Goal: Task Accomplishment & Management: Use online tool/utility

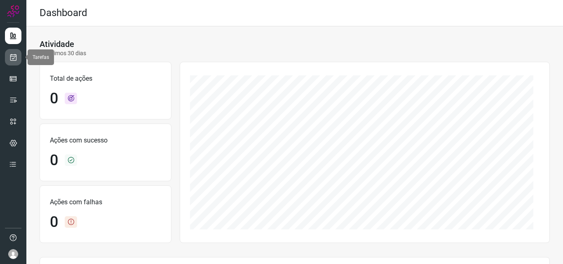
click at [15, 62] on link at bounding box center [13, 57] width 16 height 16
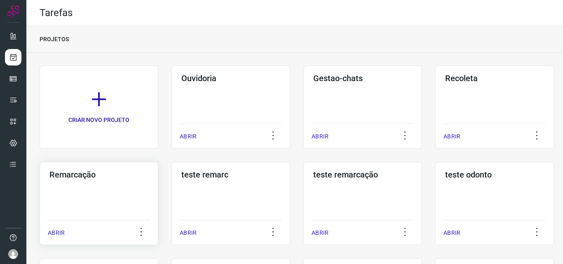
click at [99, 186] on div "Remarcação ABRIR" at bounding box center [99, 203] width 119 height 83
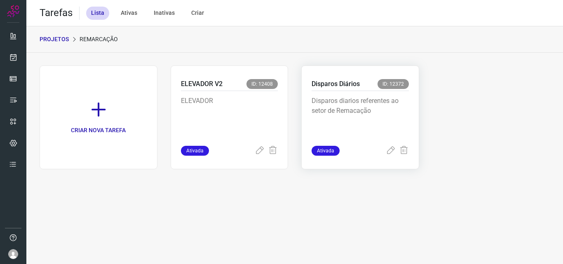
click at [352, 104] on p "Disparos diarios referentes ao setor de Remacação" at bounding box center [360, 116] width 97 height 41
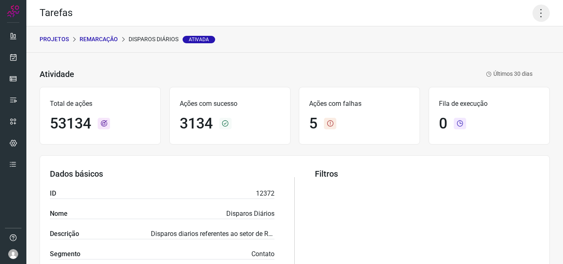
click at [533, 12] on icon at bounding box center [541, 13] width 17 height 17
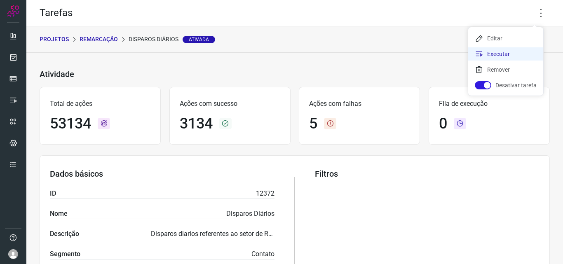
click at [501, 54] on li "Executar" at bounding box center [505, 53] width 75 height 13
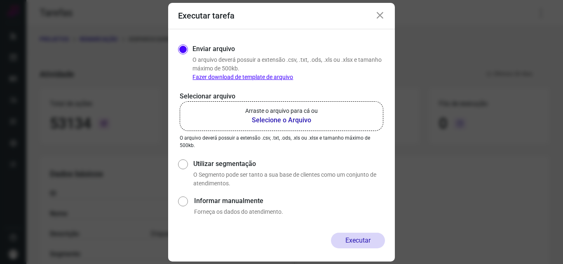
click at [277, 117] on b "Selecione o Arquivo" at bounding box center [281, 120] width 73 height 10
click at [0, 0] on input "Arraste o arquivo para cá ou Selecione o Arquivo" at bounding box center [0, 0] width 0 height 0
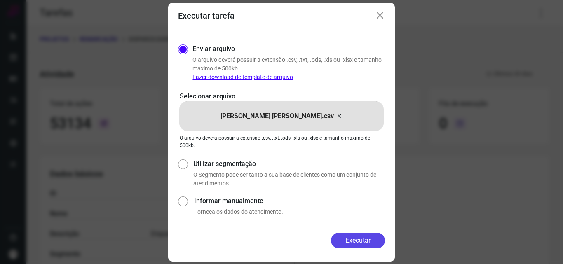
click at [362, 244] on button "Executar" at bounding box center [358, 241] width 54 height 16
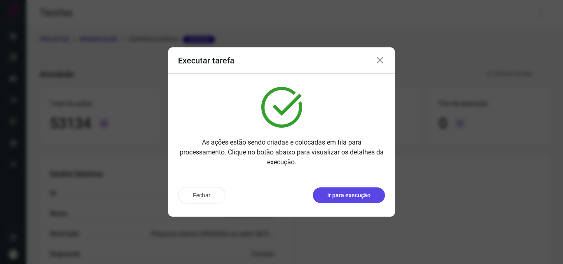
click at [343, 200] on button "Ir para execução" at bounding box center [349, 196] width 72 height 16
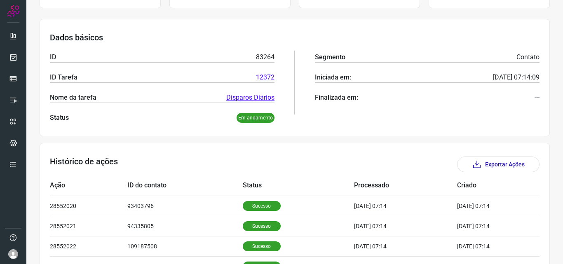
scroll to position [165, 0]
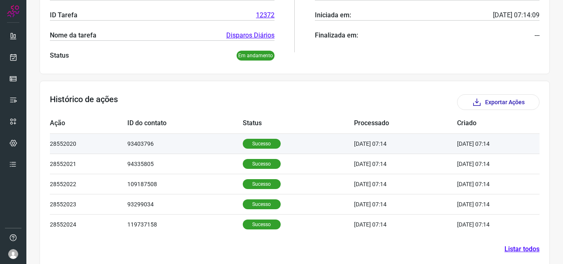
click at [260, 145] on p "Sucesso" at bounding box center [262, 144] width 38 height 10
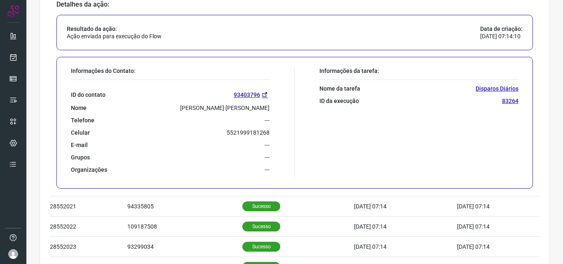
scroll to position [330, 0]
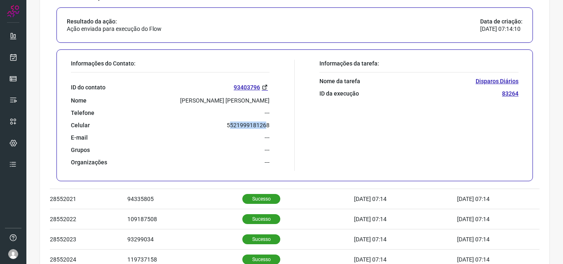
drag, startPoint x: 226, startPoint y: 125, endPoint x: 262, endPoint y: 127, distance: 35.5
click at [262, 127] on p "5521999181268" at bounding box center [248, 125] width 43 height 7
drag, startPoint x: 225, startPoint y: 124, endPoint x: 269, endPoint y: 124, distance: 43.7
click at [269, 124] on div "Informações do Contato: ID do contato 93403796 Nome Luciana Da Costa Fernandes …" at bounding box center [181, 115] width 228 height 111
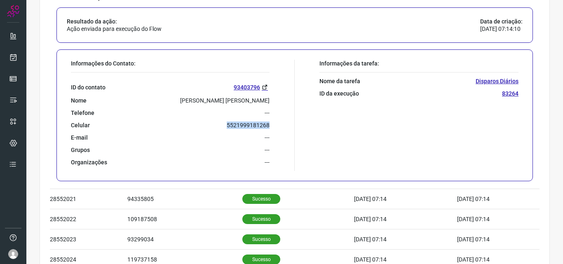
copy p "5521999181268"
click at [9, 57] on icon at bounding box center [13, 57] width 9 height 8
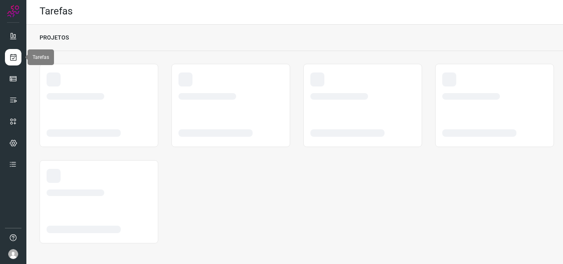
scroll to position [2, 0]
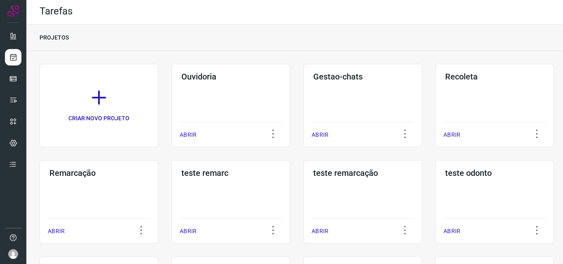
click at [98, 193] on div "Remarcação ABRIR" at bounding box center [99, 201] width 119 height 83
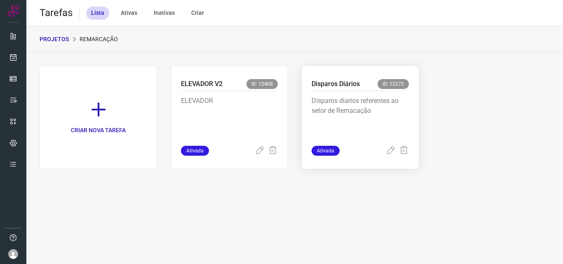
click at [375, 95] on div "Disparos diarios referentes ao setor de Remacação" at bounding box center [360, 118] width 97 height 55
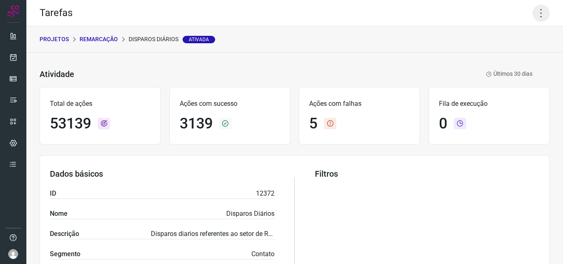
click at [535, 14] on icon at bounding box center [541, 13] width 17 height 17
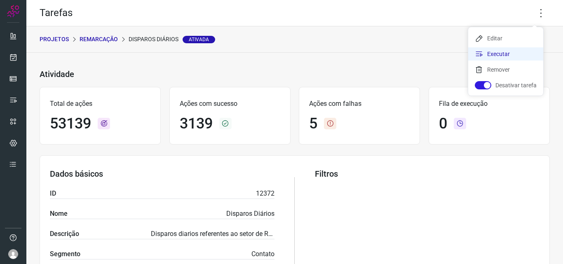
click at [512, 54] on li "Executar" at bounding box center [505, 53] width 75 height 13
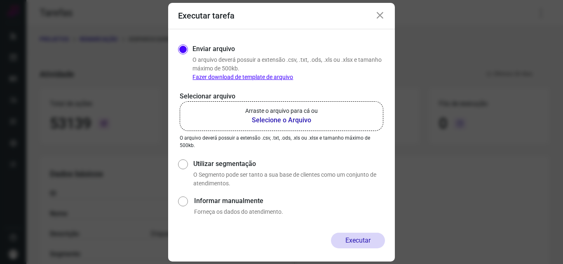
click at [277, 124] on b "Selecione o Arquivo" at bounding box center [281, 120] width 73 height 10
click at [0, 0] on input "Arraste o arquivo para cá ou Selecione o Arquivo" at bounding box center [0, 0] width 0 height 0
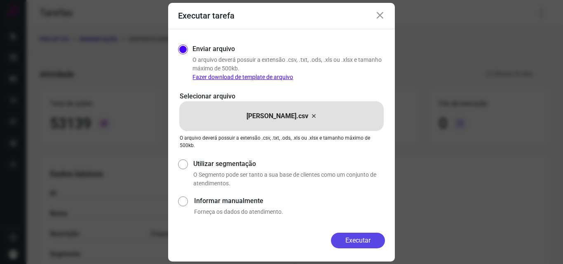
click at [355, 240] on button "Executar" at bounding box center [358, 241] width 54 height 16
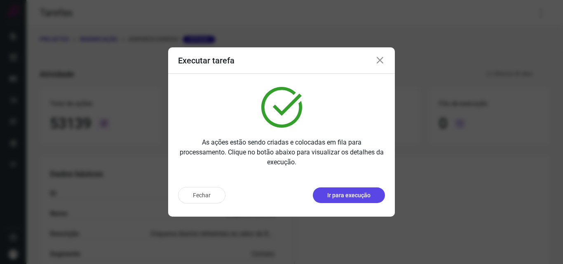
click at [333, 194] on p "Ir para execução" at bounding box center [348, 195] width 43 height 9
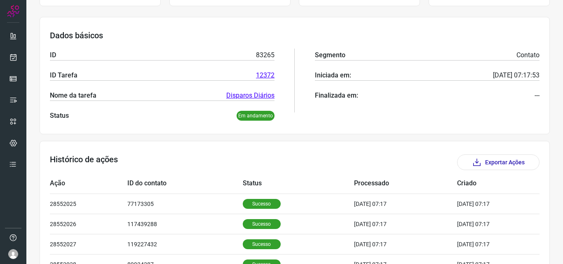
scroll to position [157, 0]
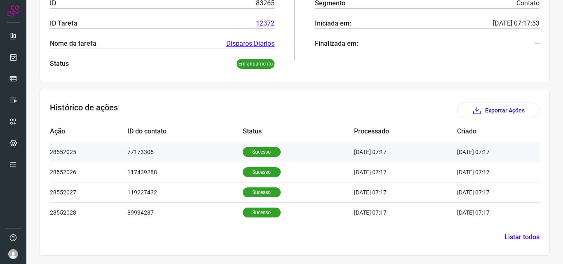
click at [251, 149] on p "Sucesso" at bounding box center [262, 152] width 38 height 10
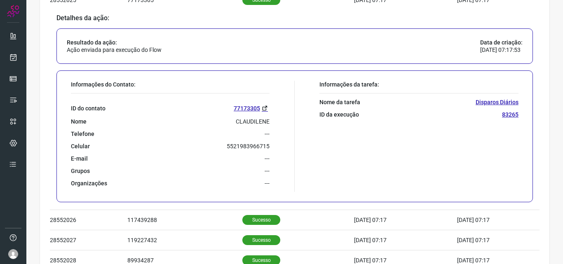
scroll to position [330, 0]
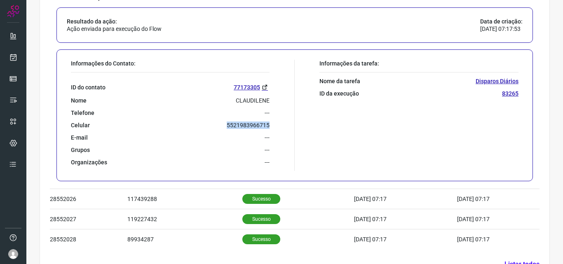
drag, startPoint x: 224, startPoint y: 127, endPoint x: 269, endPoint y: 129, distance: 45.0
click at [269, 129] on div "Informações do Contato: ID do contato 77173305 Nome CLAUDILENE Telefone --- Cel…" at bounding box center [181, 115] width 228 height 111
copy p "5521983966715"
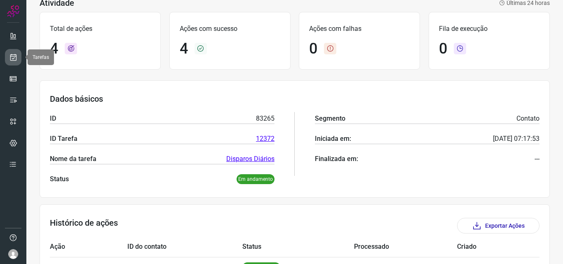
click at [9, 55] on link at bounding box center [13, 57] width 16 height 16
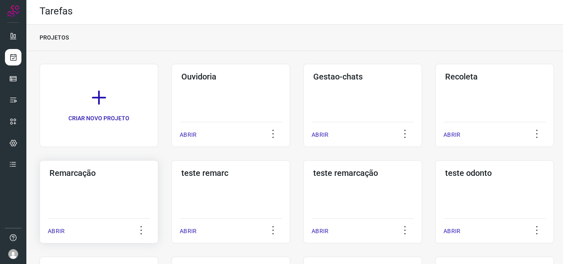
click at [90, 191] on div "Remarcação ABRIR" at bounding box center [99, 201] width 119 height 83
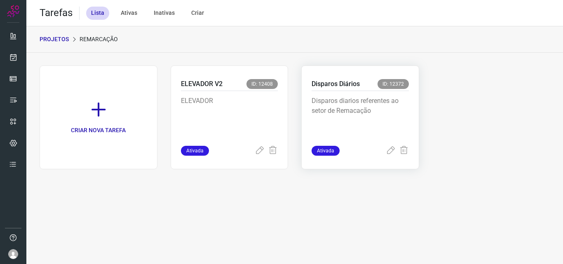
click at [352, 114] on p "Disparos diarios referentes ao setor de Remacação" at bounding box center [360, 116] width 97 height 41
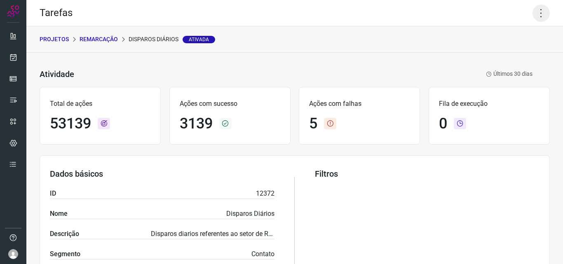
click at [534, 13] on icon at bounding box center [541, 13] width 17 height 17
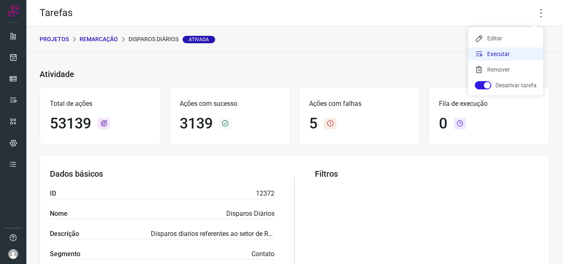
click at [502, 51] on li "Executar" at bounding box center [505, 53] width 75 height 13
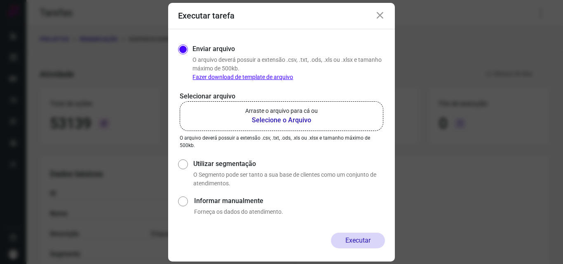
click at [258, 121] on b "Selecione o Arquivo" at bounding box center [281, 120] width 73 height 10
click at [0, 0] on input "Arraste o arquivo para cá ou Selecione o Arquivo" at bounding box center [0, 0] width 0 height 0
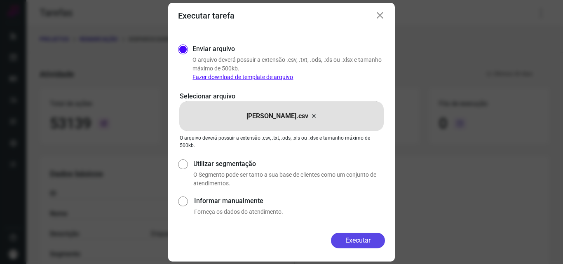
click at [372, 241] on button "Executar" at bounding box center [358, 241] width 54 height 16
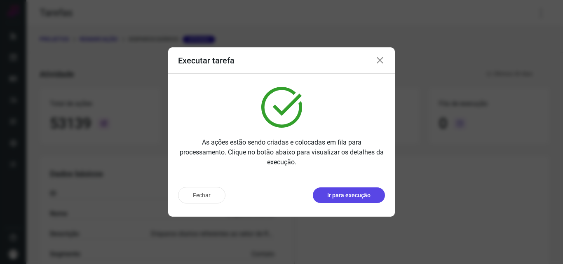
click at [337, 188] on button "Ir para execução" at bounding box center [349, 196] width 72 height 16
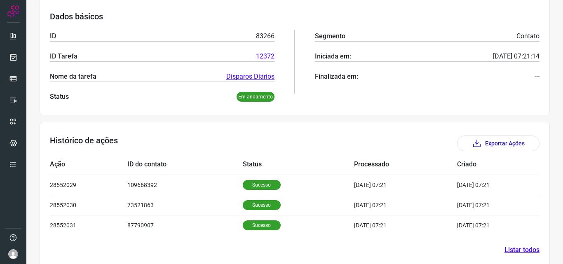
scroll to position [136, 0]
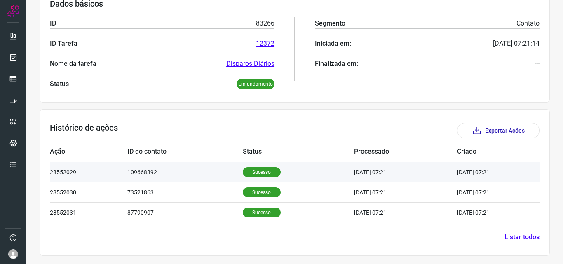
click at [261, 176] on p "Sucesso" at bounding box center [262, 172] width 38 height 10
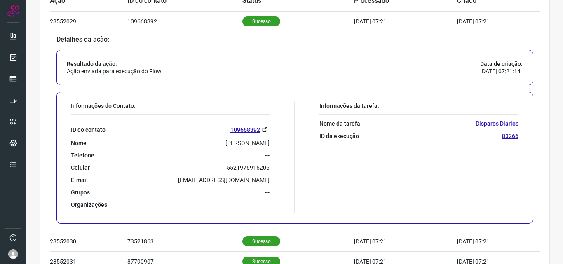
scroll to position [301, 0]
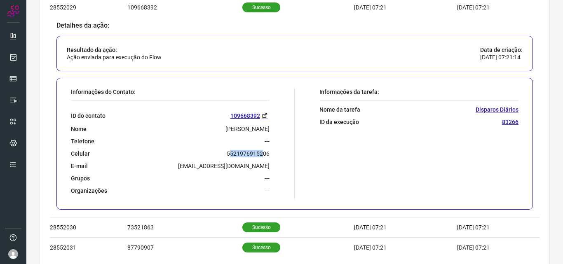
drag, startPoint x: 227, startPoint y: 153, endPoint x: 259, endPoint y: 154, distance: 31.7
click at [259, 154] on p "5521976915206" at bounding box center [248, 153] width 43 height 7
drag, startPoint x: 225, startPoint y: 155, endPoint x: 275, endPoint y: 153, distance: 50.7
click at [275, 153] on div "Informações do Contato: ID do contato 109668392 Nome Luciara Maria dos Santos S…" at bounding box center [181, 143] width 228 height 111
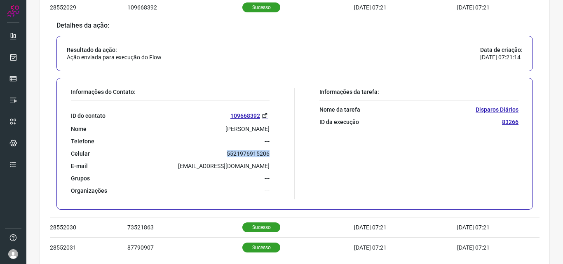
copy p "5521976915206"
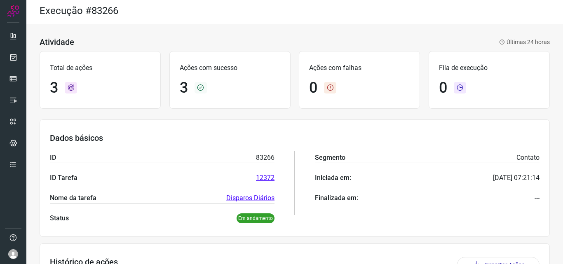
scroll to position [0, 0]
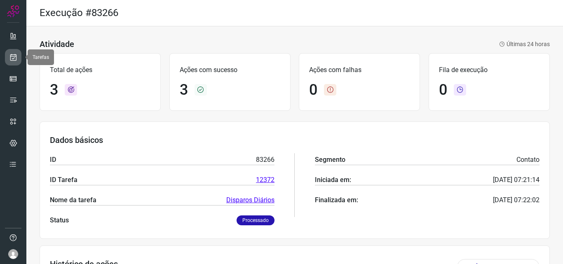
click at [8, 58] on link at bounding box center [13, 57] width 16 height 16
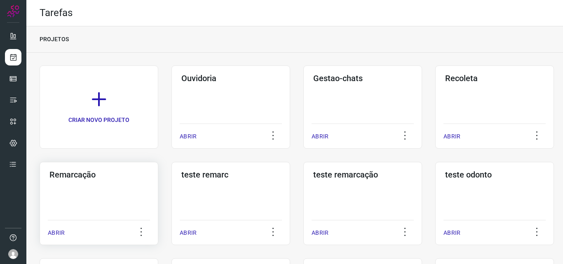
click at [99, 180] on div "Remarcação ABRIR" at bounding box center [99, 203] width 119 height 83
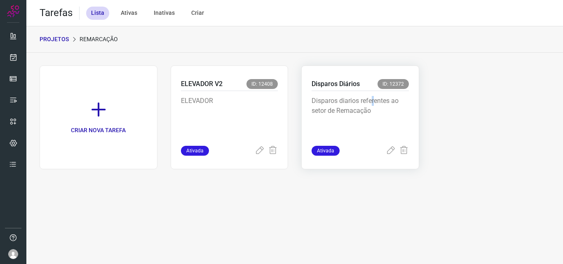
click at [372, 94] on div "Disparos diarios referentes ao setor de Remacação" at bounding box center [360, 118] width 97 height 55
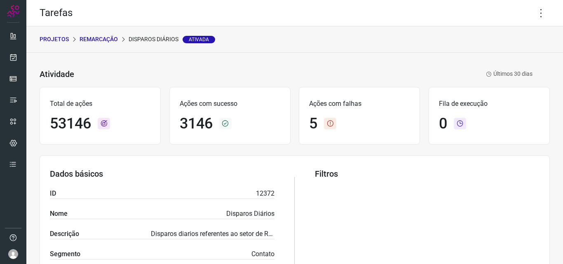
click at [534, 25] on div "Tarefas" at bounding box center [294, 13] width 537 height 26
click at [536, 21] on icon at bounding box center [541, 13] width 17 height 17
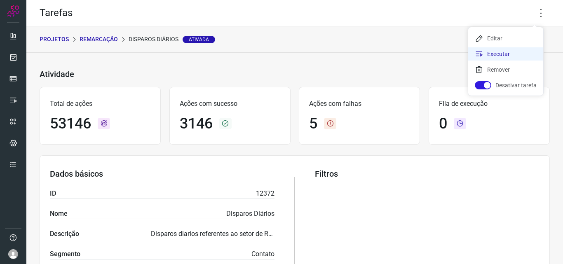
click at [492, 53] on li "Executar" at bounding box center [505, 53] width 75 height 13
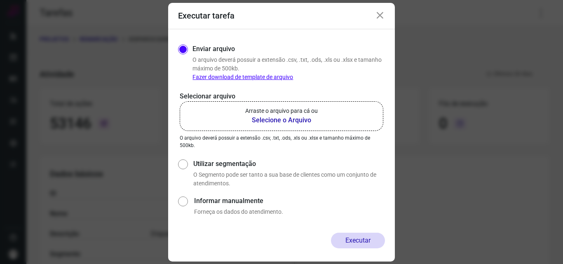
click at [301, 116] on b "Selecione o Arquivo" at bounding box center [281, 120] width 73 height 10
click at [0, 0] on input "Arraste o arquivo para cá ou Selecione o Arquivo" at bounding box center [0, 0] width 0 height 0
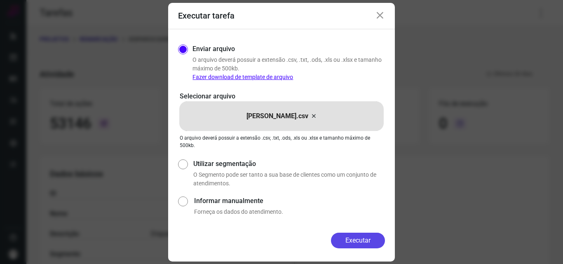
click at [362, 237] on button "Executar" at bounding box center [358, 241] width 54 height 16
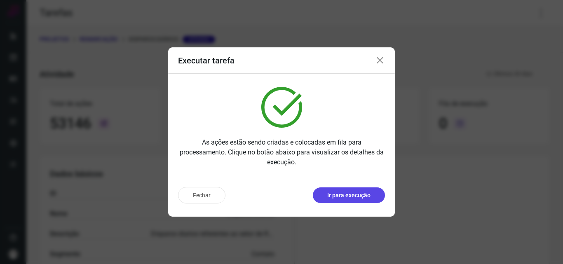
click at [338, 198] on p "Ir para execução" at bounding box center [348, 195] width 43 height 9
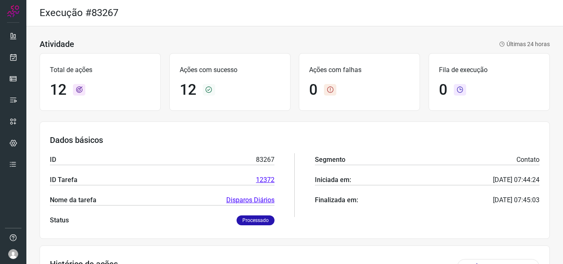
scroll to position [124, 0]
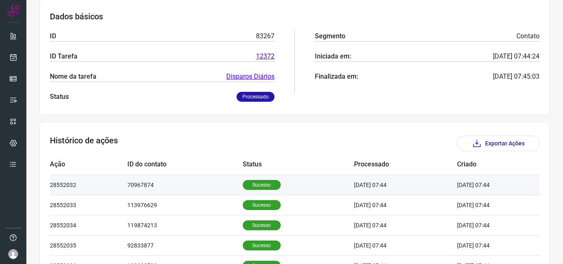
click at [268, 188] on p "Sucesso" at bounding box center [262, 185] width 38 height 10
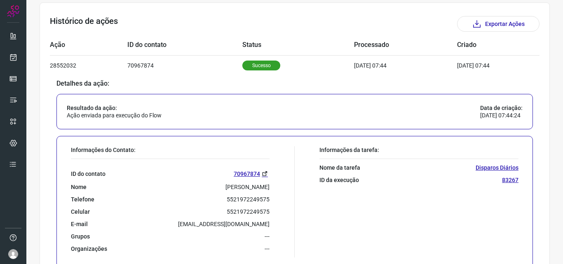
scroll to position [289, 0]
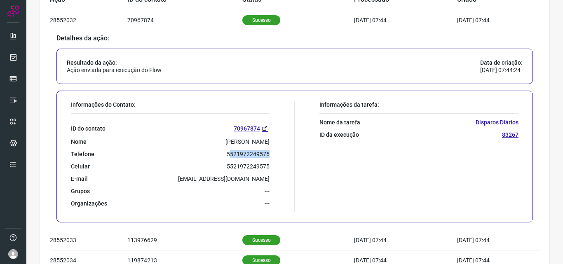
drag, startPoint x: 226, startPoint y: 155, endPoint x: 266, endPoint y: 153, distance: 39.6
click at [266, 153] on p "5521972249575" at bounding box center [248, 153] width 43 height 7
drag, startPoint x: 226, startPoint y: 156, endPoint x: 267, endPoint y: 151, distance: 41.1
click at [267, 151] on div "Informações do Contato: ID do contato 70967874 Nome Juliana Paulino Monteiro Te…" at bounding box center [181, 156] width 228 height 111
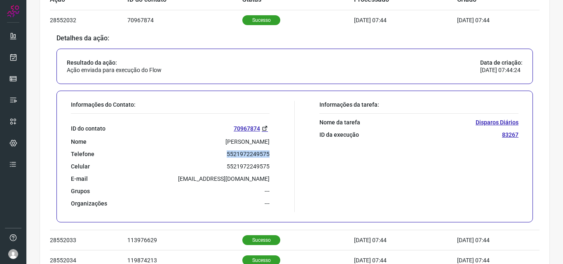
copy p "5521972249575"
click at [9, 61] on icon at bounding box center [13, 57] width 9 height 8
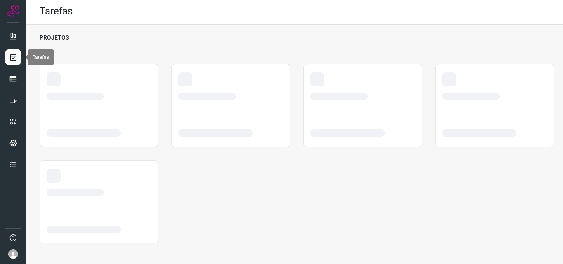
scroll to position [2, 0]
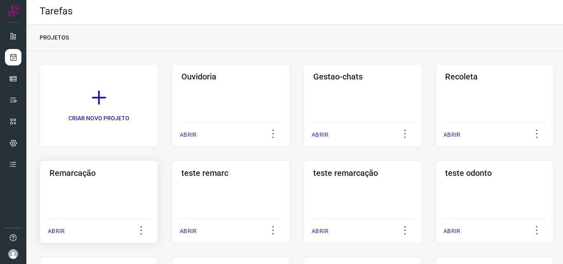
click at [101, 183] on div "Remarcação ABRIR" at bounding box center [99, 201] width 119 height 83
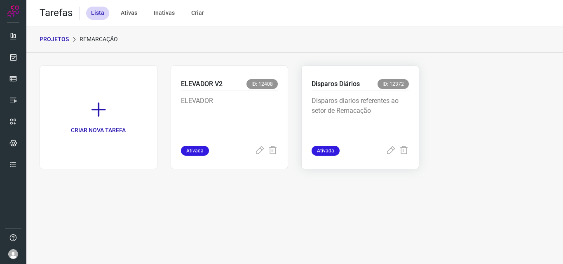
click at [391, 89] on div "Disparos Diários ID: 12372" at bounding box center [360, 85] width 97 height 12
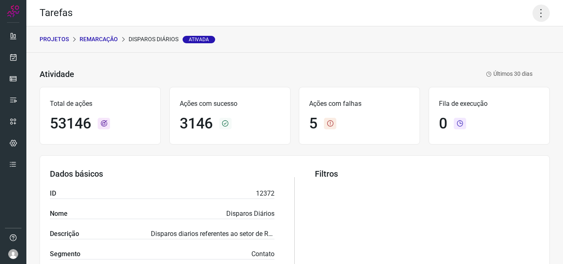
click at [541, 14] on icon at bounding box center [541, 13] width 17 height 17
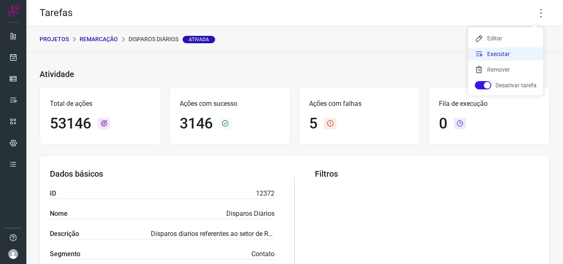
click at [503, 55] on li "Executar" at bounding box center [505, 53] width 75 height 13
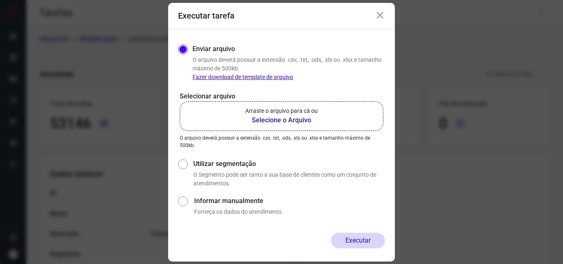
click at [304, 120] on b "Selecione o Arquivo" at bounding box center [281, 120] width 73 height 10
click at [0, 0] on input "Arraste o arquivo para cá ou Selecione o Arquivo" at bounding box center [0, 0] width 0 height 0
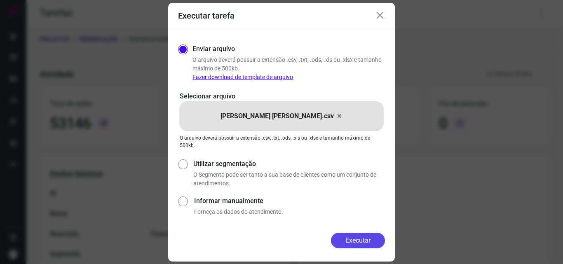
click at [350, 239] on button "Executar" at bounding box center [358, 241] width 54 height 16
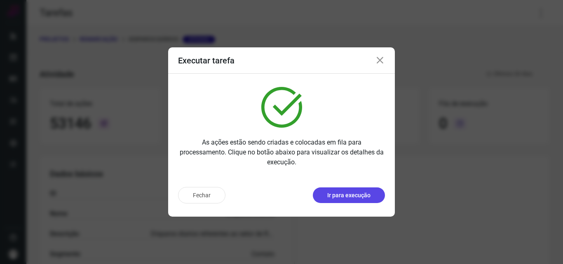
click at [375, 191] on button "Ir para execução" at bounding box center [349, 196] width 72 height 16
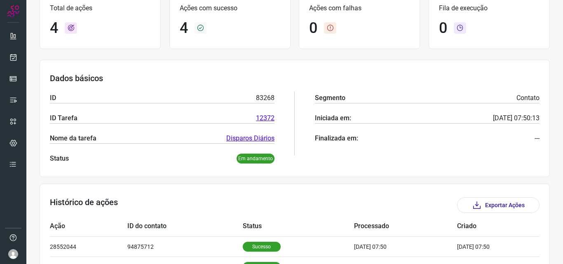
scroll to position [157, 0]
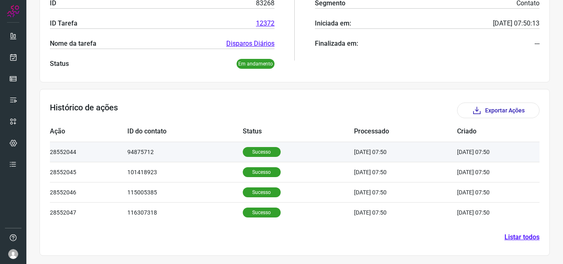
click at [249, 148] on p "Sucesso" at bounding box center [262, 152] width 38 height 10
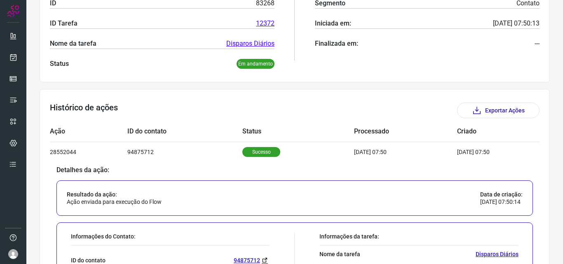
scroll to position [239, 0]
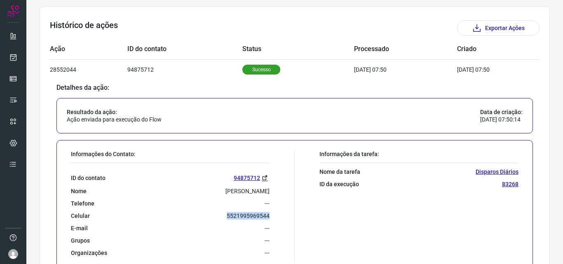
drag, startPoint x: 226, startPoint y: 214, endPoint x: 275, endPoint y: 214, distance: 49.5
click at [275, 214] on div "Informações do Contato: ID do contato 94875712 Nome [PERSON_NAME] Telefone --- …" at bounding box center [181, 205] width 228 height 111
copy p "5521995969544"
